Goal: Task Accomplishment & Management: Manage account settings

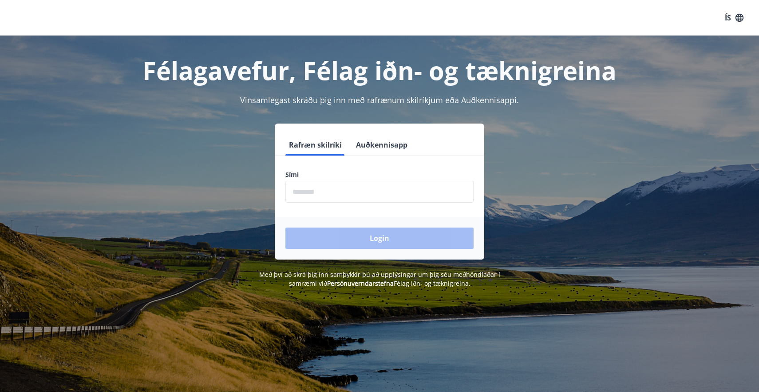
click at [350, 191] on input "phone" at bounding box center [379, 192] width 188 height 22
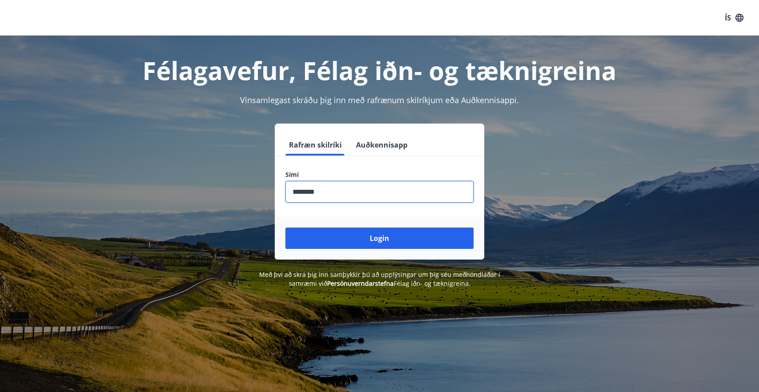
type input "********"
click at [380, 238] on button "Login" at bounding box center [379, 237] width 188 height 21
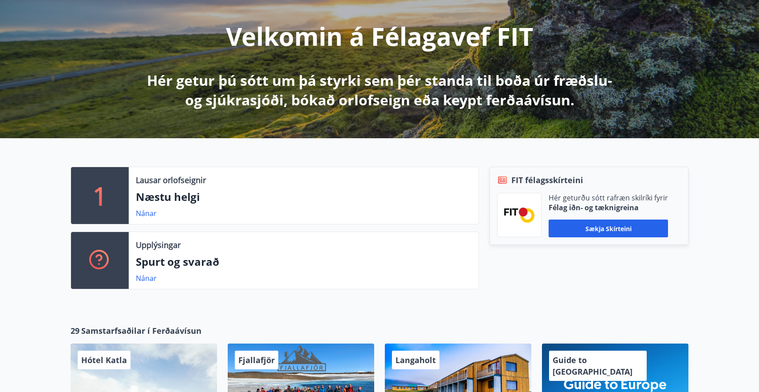
scroll to position [119, 0]
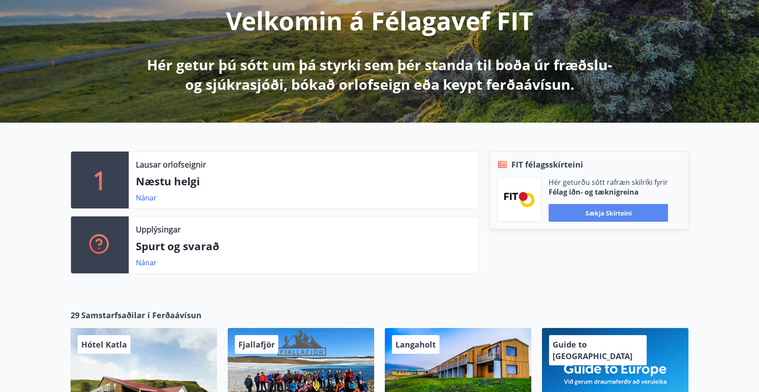
click at [577, 211] on button "Sækja skírteini" at bounding box center [608, 213] width 119 height 18
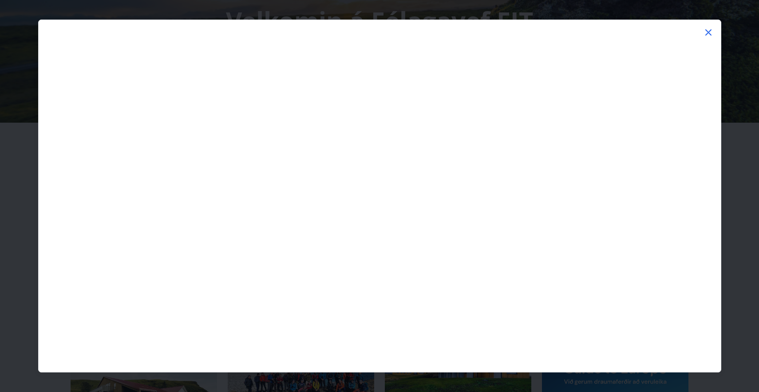
click at [705, 32] on icon at bounding box center [708, 32] width 11 height 11
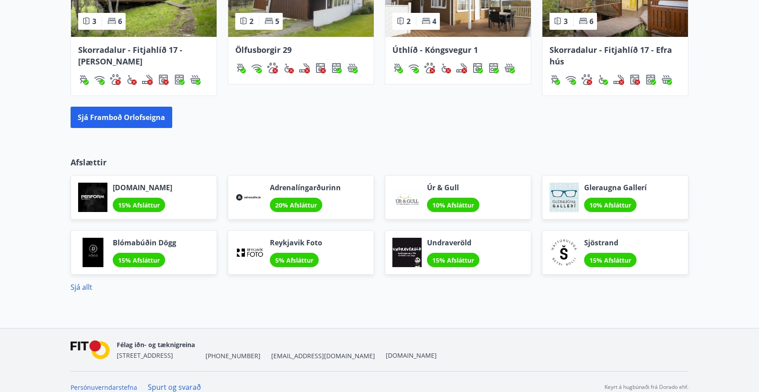
scroll to position [684, 0]
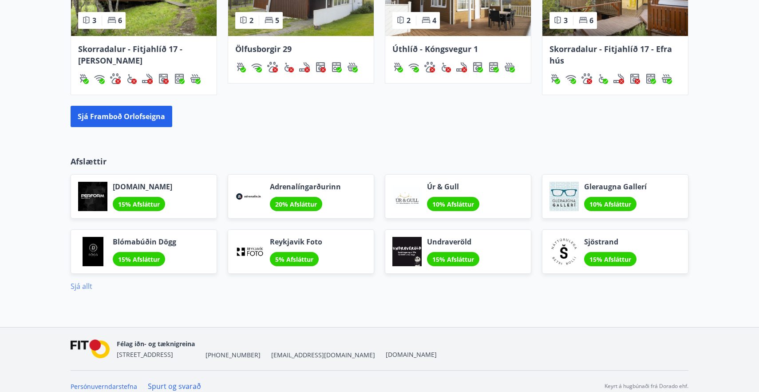
click at [88, 288] on link "Sjá allt" at bounding box center [82, 286] width 22 height 10
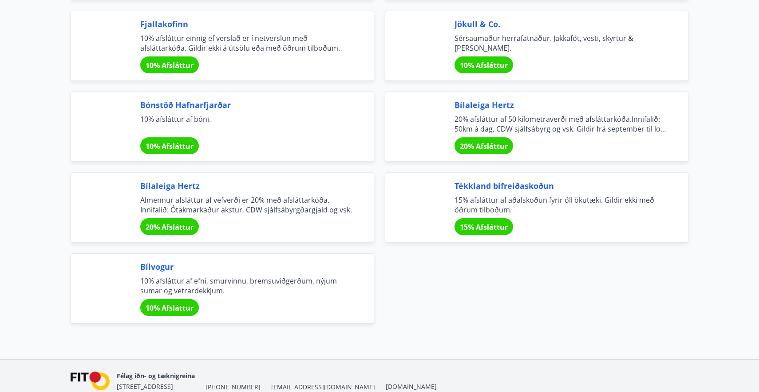
scroll to position [2935, 0]
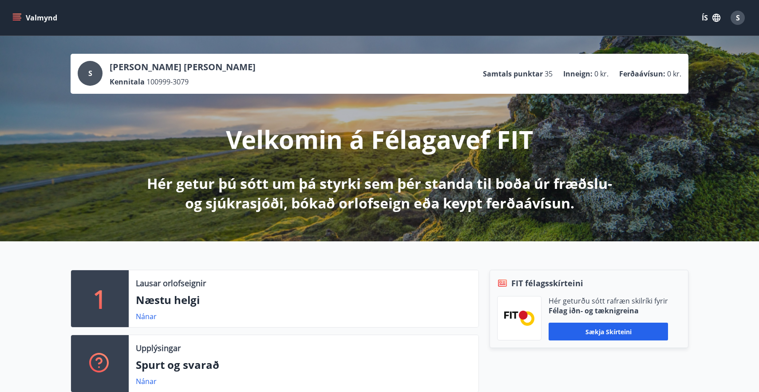
click at [36, 20] on button "Valmynd" at bounding box center [36, 18] width 50 height 16
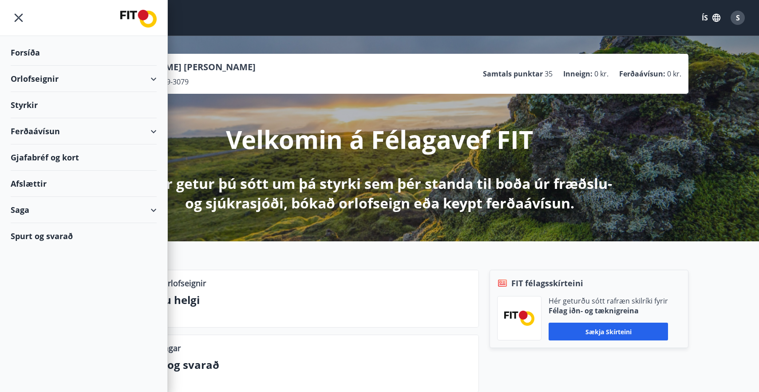
click at [55, 123] on div "Ferðaávísun" at bounding box center [84, 131] width 146 height 26
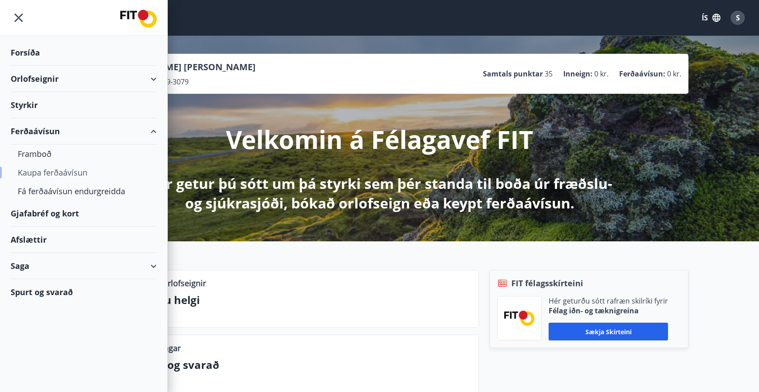
click at [40, 174] on div "Kaupa ferðaávísun" at bounding box center [84, 172] width 132 height 19
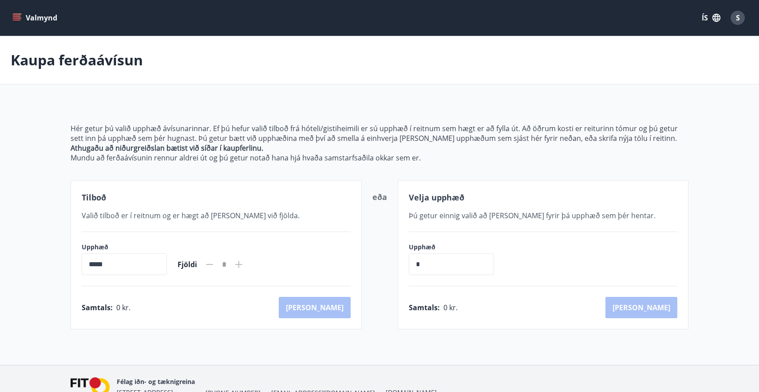
click at [26, 23] on button "Valmynd" at bounding box center [36, 18] width 50 height 16
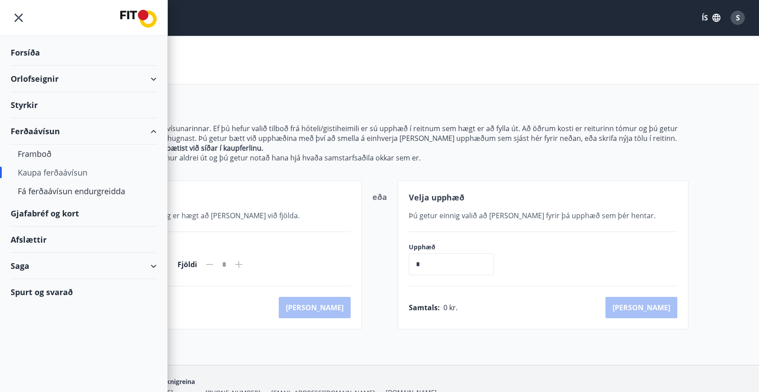
click at [50, 217] on div "Gjafabréf og kort" at bounding box center [84, 213] width 146 height 26
click at [43, 82] on div "Orlofseignir" at bounding box center [84, 79] width 146 height 26
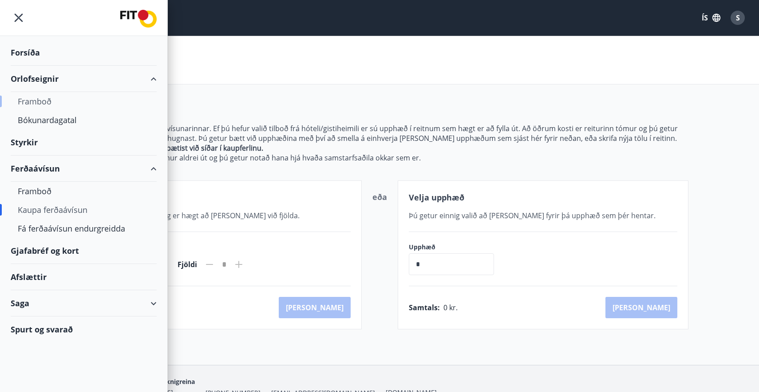
click at [46, 100] on div "Framboð" at bounding box center [84, 101] width 132 height 19
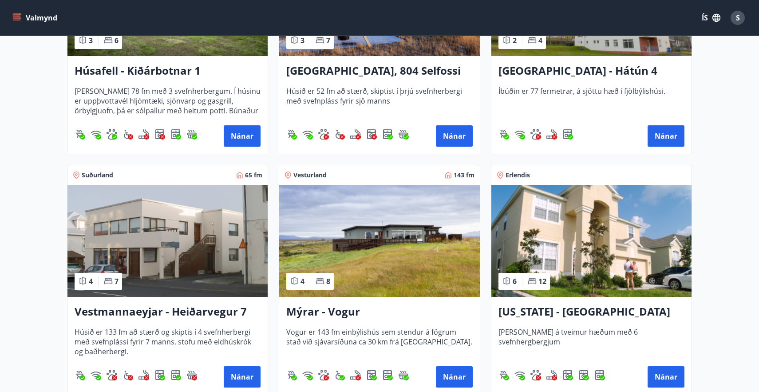
scroll to position [809, 0]
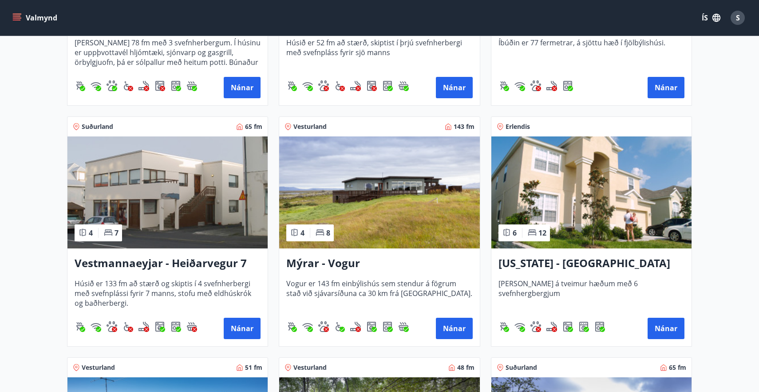
click at [151, 186] on img at bounding box center [167, 192] width 200 height 112
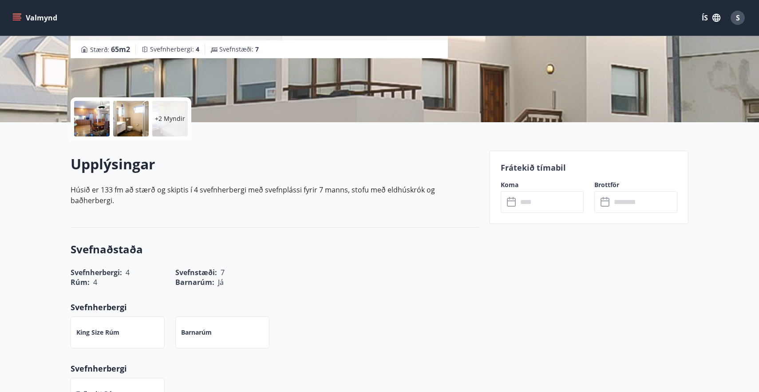
scroll to position [146, 0]
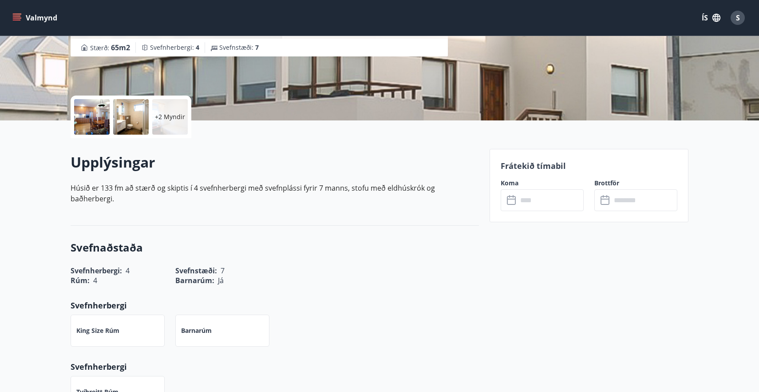
click at [524, 203] on input "text" at bounding box center [551, 200] width 66 height 22
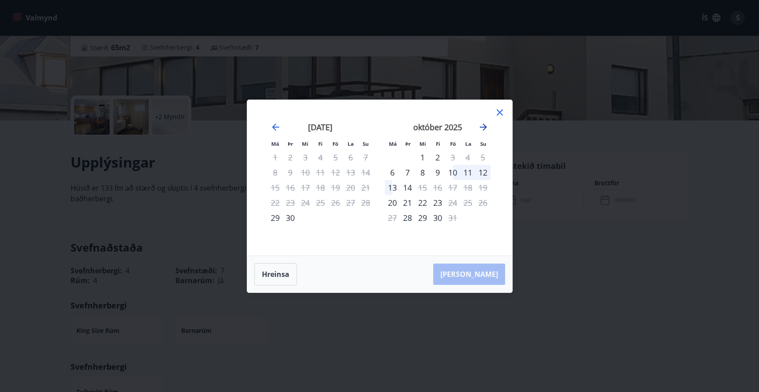
click at [486, 131] on icon "Move forward to switch to the next month." at bounding box center [483, 127] width 11 height 11
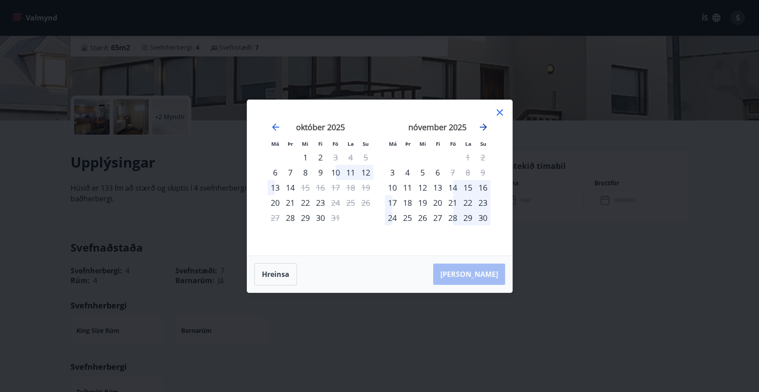
click at [486, 131] on icon "Move forward to switch to the next month." at bounding box center [483, 127] width 11 height 11
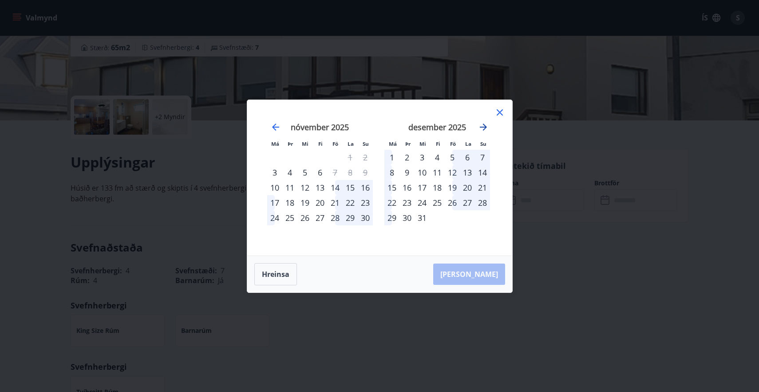
click at [486, 131] on icon "Move forward to switch to the next month." at bounding box center [483, 127] width 11 height 11
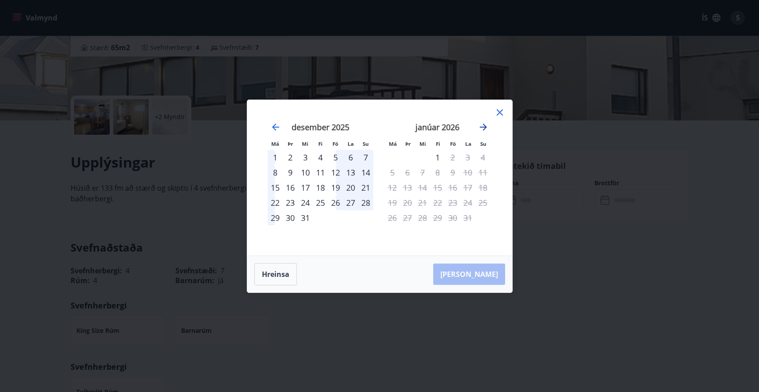
click at [486, 131] on icon "Move forward to switch to the next month." at bounding box center [483, 127] width 11 height 11
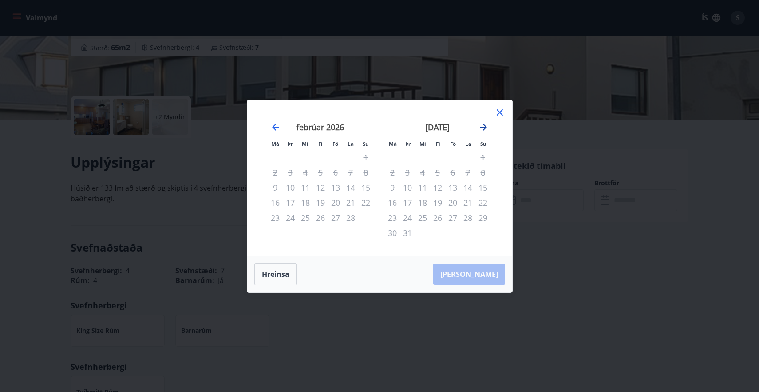
click at [486, 130] on icon "Move forward to switch to the next month." at bounding box center [483, 127] width 11 height 11
click at [487, 127] on icon "Move forward to switch to the next month." at bounding box center [483, 127] width 11 height 11
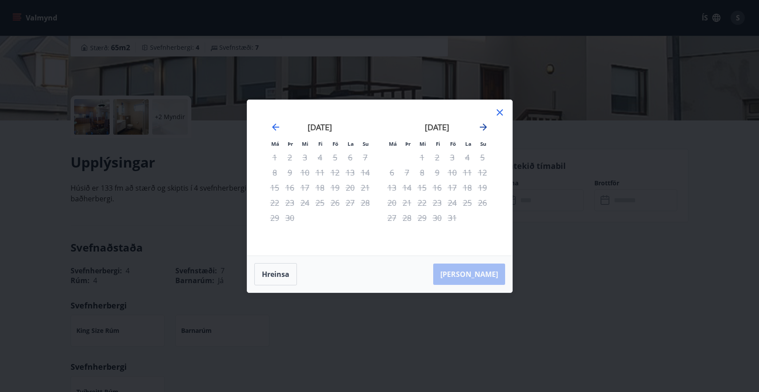
click at [485, 127] on icon "Move forward to switch to the next month." at bounding box center [483, 126] width 7 height 7
click at [501, 114] on icon at bounding box center [500, 112] width 6 height 6
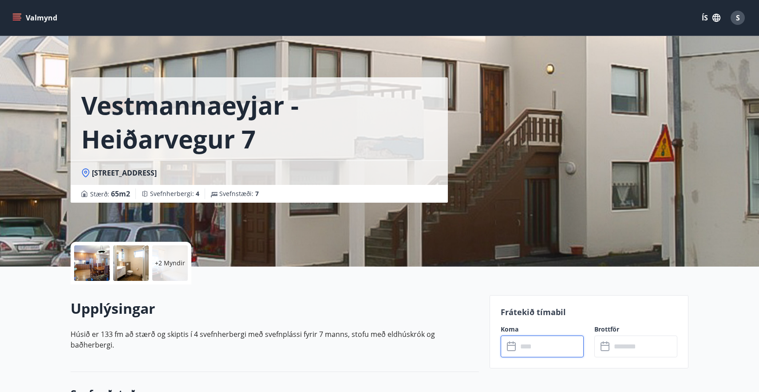
scroll to position [0, 0]
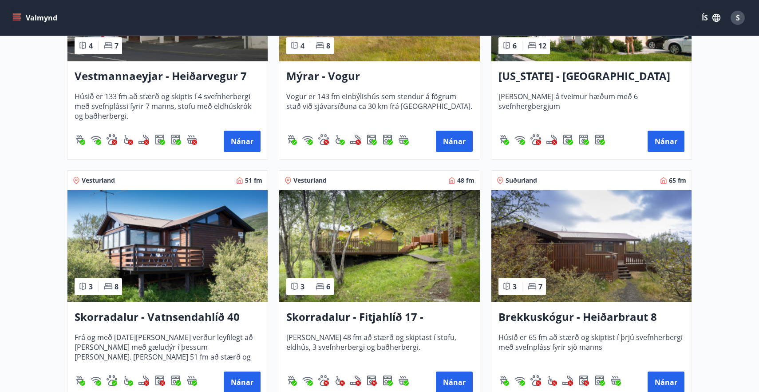
scroll to position [1144, 0]
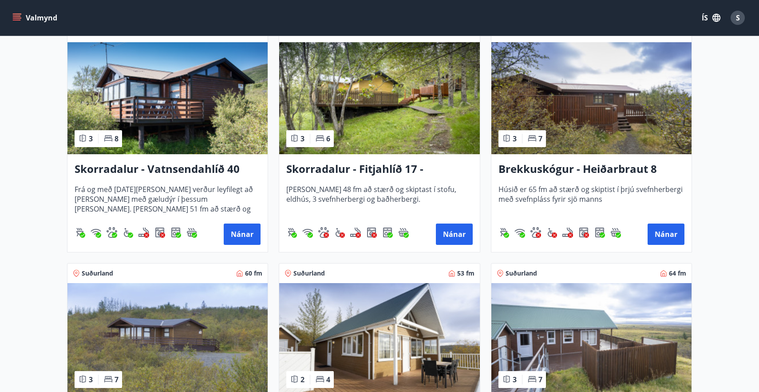
click at [152, 113] on img at bounding box center [167, 98] width 200 height 112
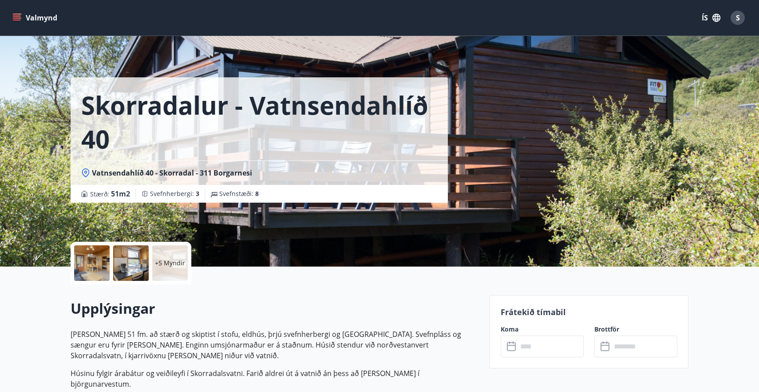
click at [138, 261] on div at bounding box center [131, 263] width 36 height 36
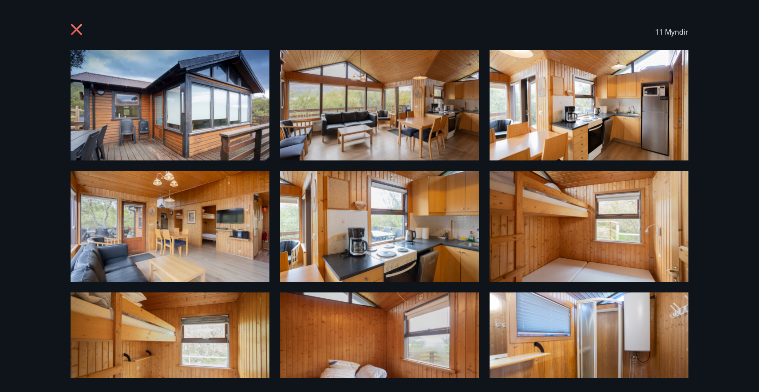
click at [73, 28] on icon at bounding box center [78, 31] width 14 height 14
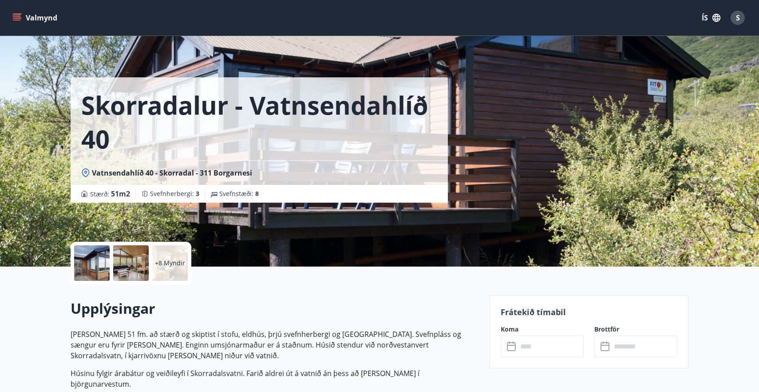
click at [17, 15] on icon "menu" at bounding box center [16, 17] width 9 height 9
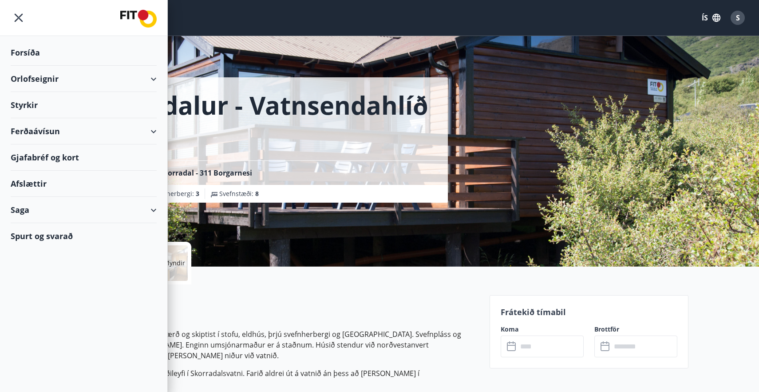
click at [49, 127] on div "Ferðaávísun" at bounding box center [84, 131] width 146 height 26
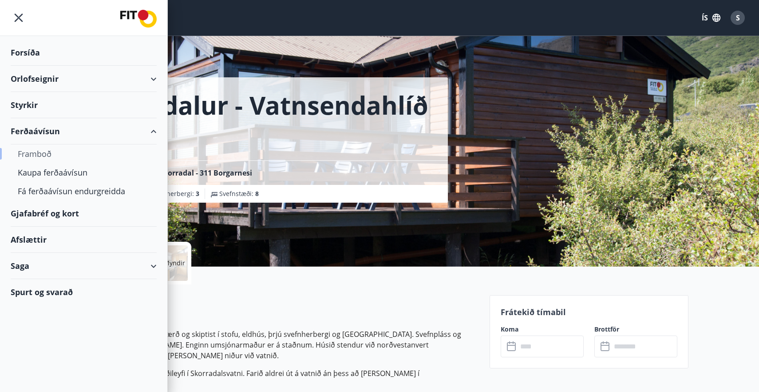
click at [44, 156] on div "Framboð" at bounding box center [84, 153] width 132 height 19
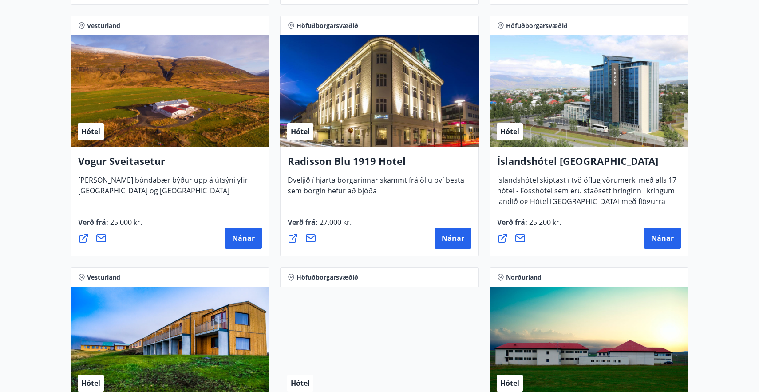
scroll to position [1705, 0]
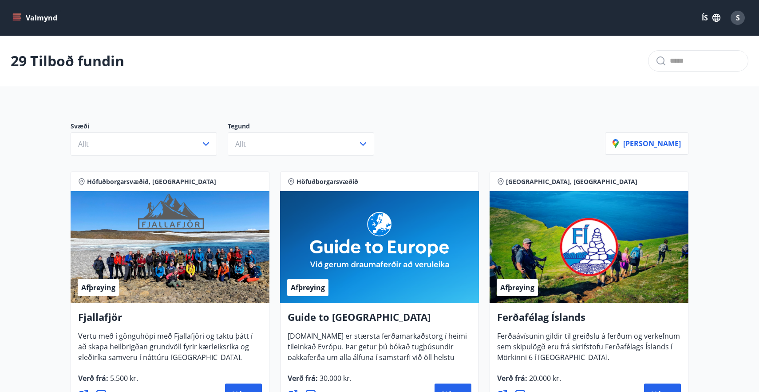
click at [35, 16] on button "Valmynd" at bounding box center [36, 18] width 50 height 16
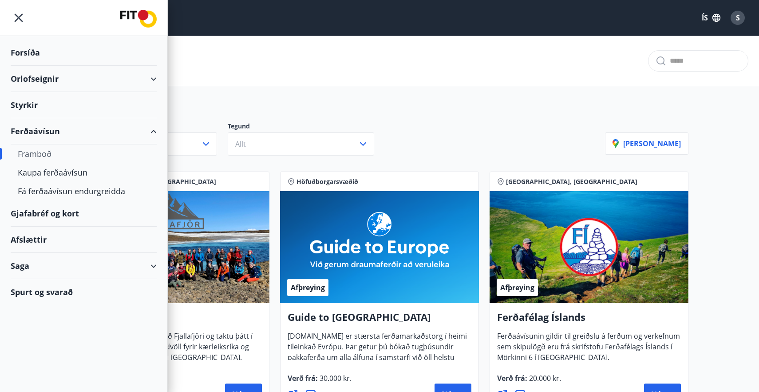
click at [28, 265] on div "Saga" at bounding box center [84, 266] width 146 height 26
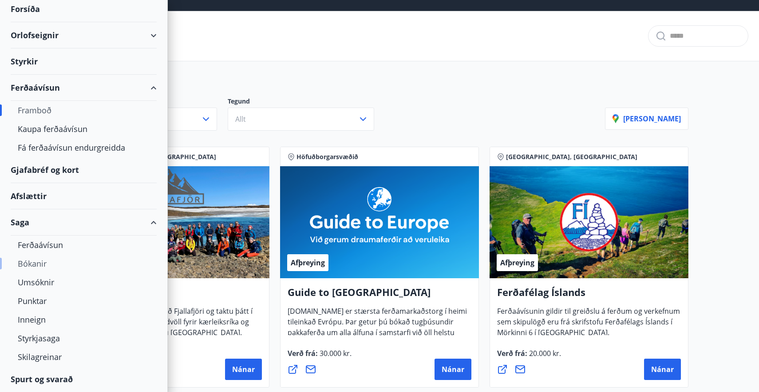
scroll to position [25, 0]
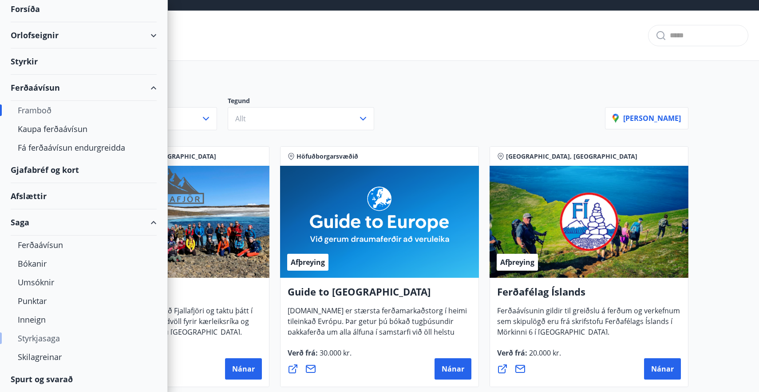
click at [36, 333] on div "Styrkjasaga" at bounding box center [84, 337] width 132 height 19
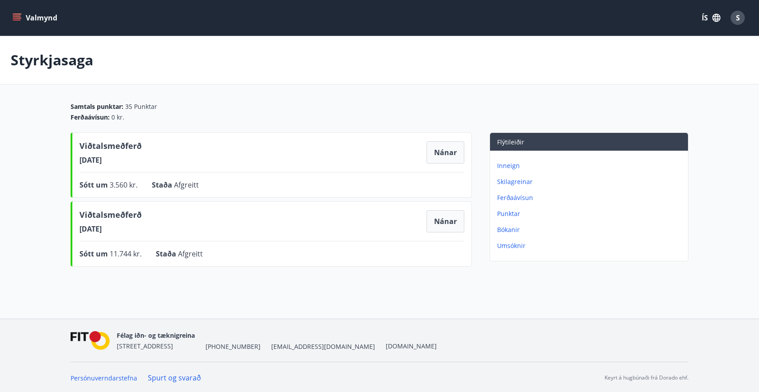
click at [508, 185] on p "Skilagreinar" at bounding box center [590, 181] width 187 height 9
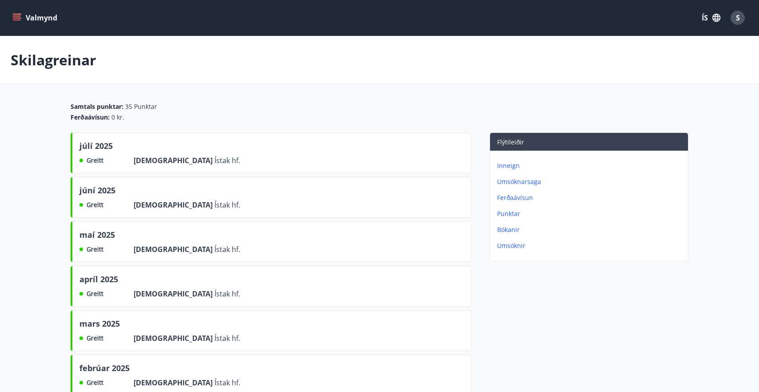
click at [512, 196] on p "Ferðaávísun" at bounding box center [590, 197] width 187 height 9
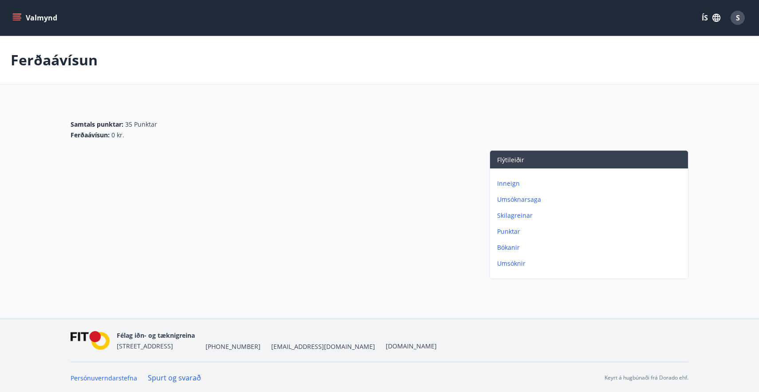
click at [510, 228] on p "Punktar" at bounding box center [590, 231] width 187 height 9
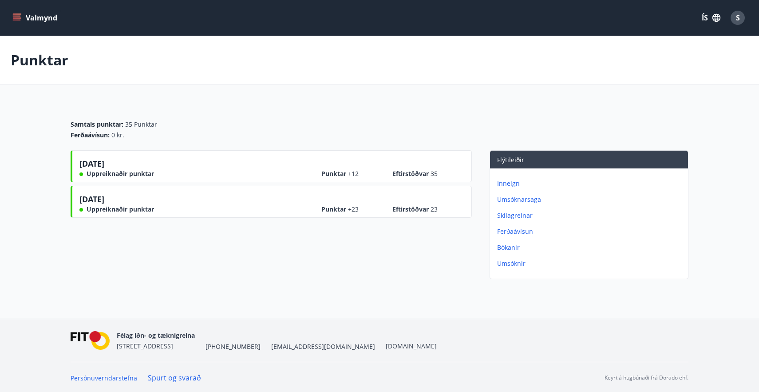
click at [510, 246] on p "Bókanir" at bounding box center [590, 247] width 187 height 9
